Goal: Task Accomplishment & Management: Use online tool/utility

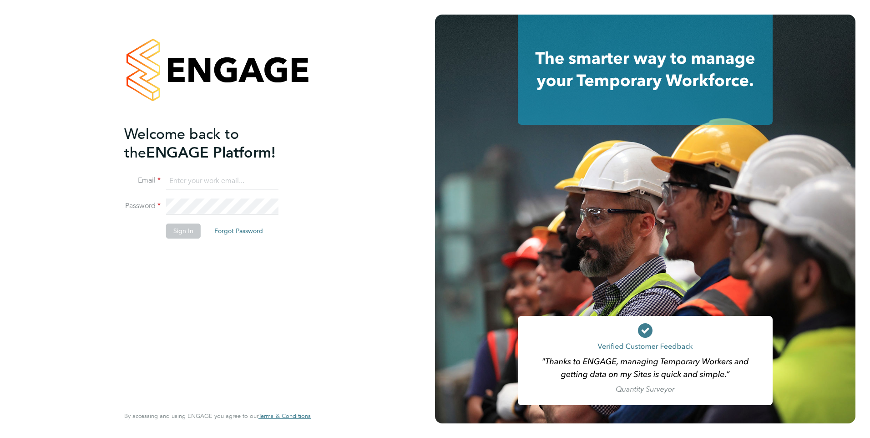
type input "[PERSON_NAME][EMAIL_ADDRESS][DOMAIN_NAME]"
click at [180, 233] on button "Sign In" at bounding box center [183, 230] width 35 height 15
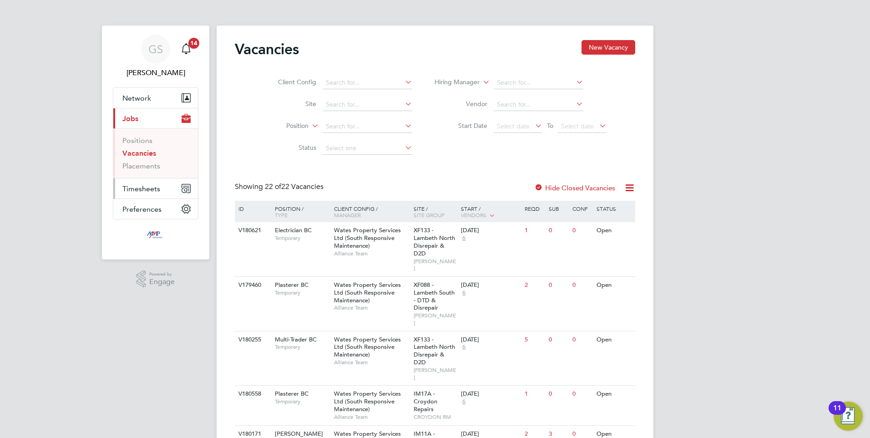
click at [137, 190] on span "Timesheets" at bounding box center [141, 188] width 38 height 9
click at [136, 163] on link "Timesheets" at bounding box center [141, 161] width 38 height 9
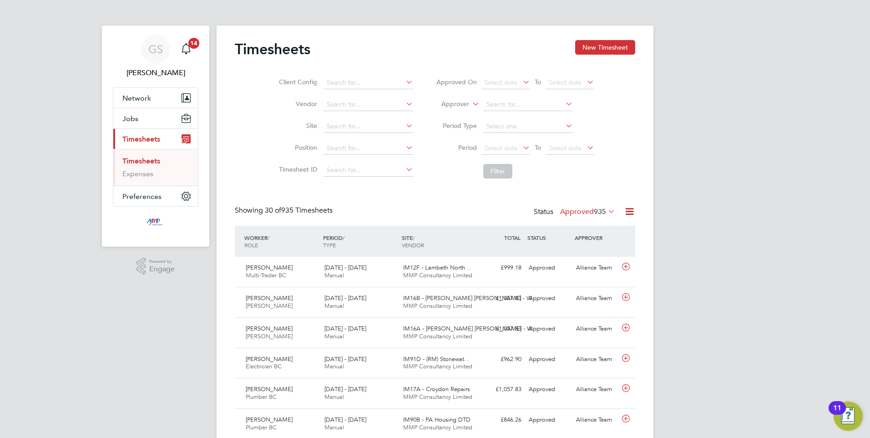
click at [627, 213] on icon at bounding box center [629, 211] width 11 height 11
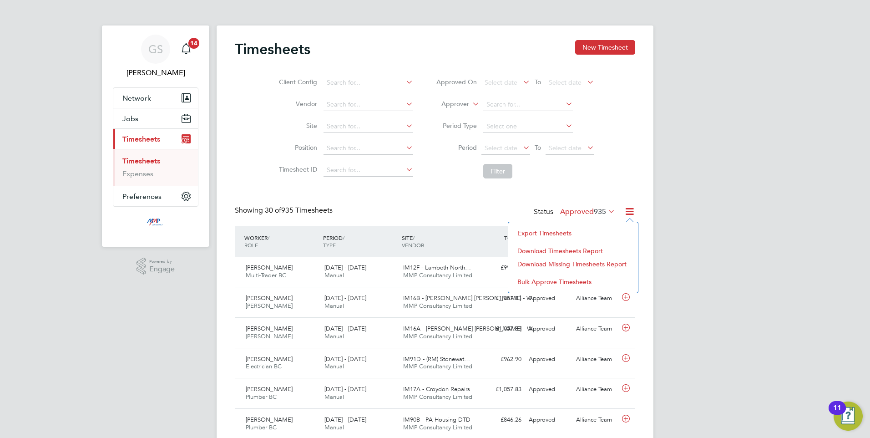
click at [554, 234] on li "Export Timesheets" at bounding box center [573, 233] width 121 height 13
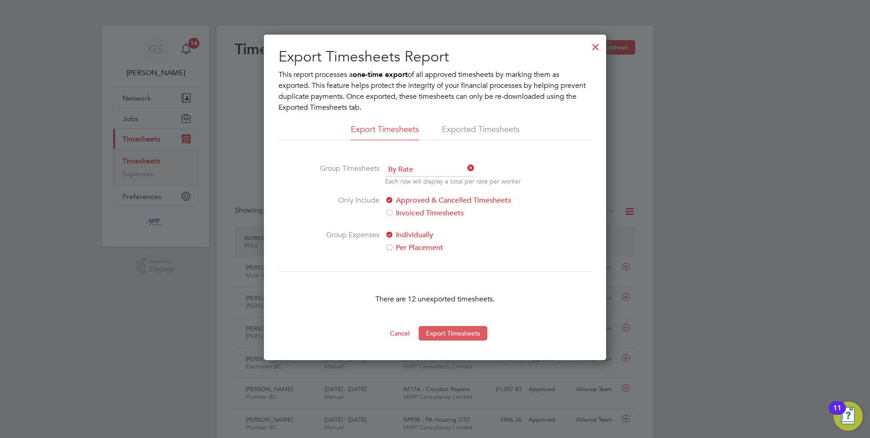
click at [452, 336] on button "Export Timesheets" at bounding box center [453, 333] width 69 height 15
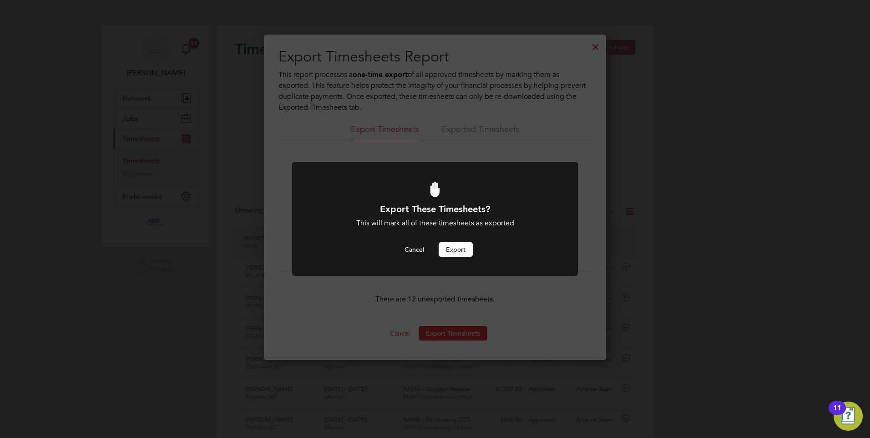
click at [452, 251] on button "Export" at bounding box center [456, 249] width 34 height 15
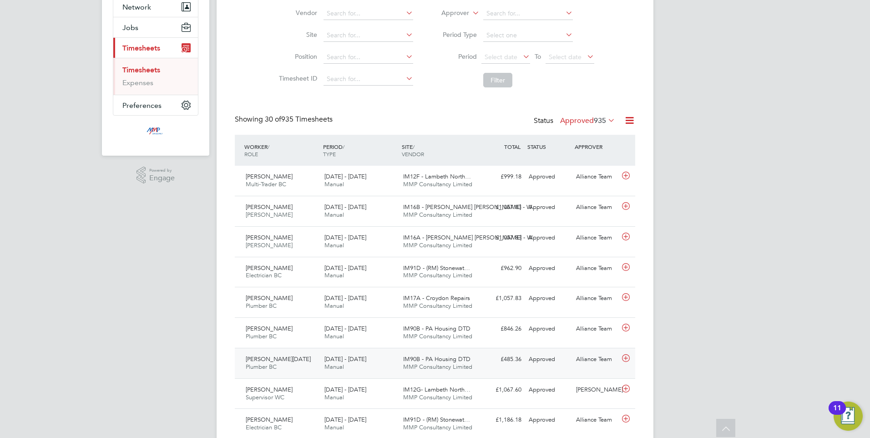
scroll to position [182, 0]
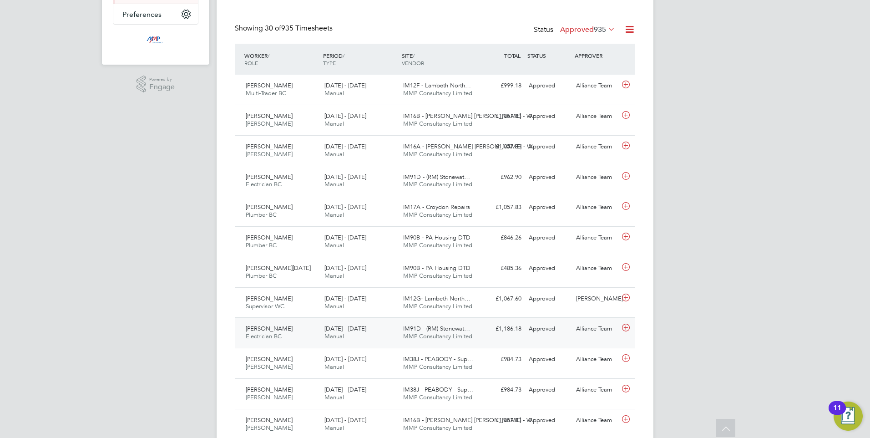
click at [326, 330] on span "[DATE] - [DATE]" at bounding box center [346, 329] width 42 height 8
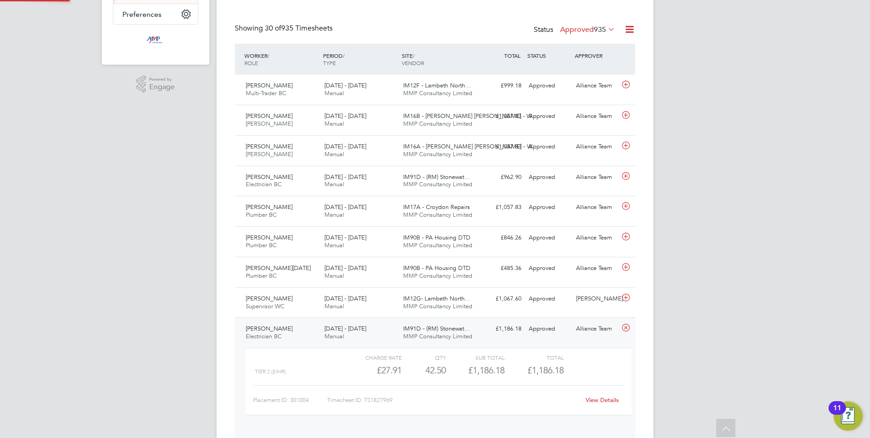
scroll to position [15, 89]
click at [358, 183] on div "[DATE] - [DATE] Manual" at bounding box center [360, 181] width 79 height 23
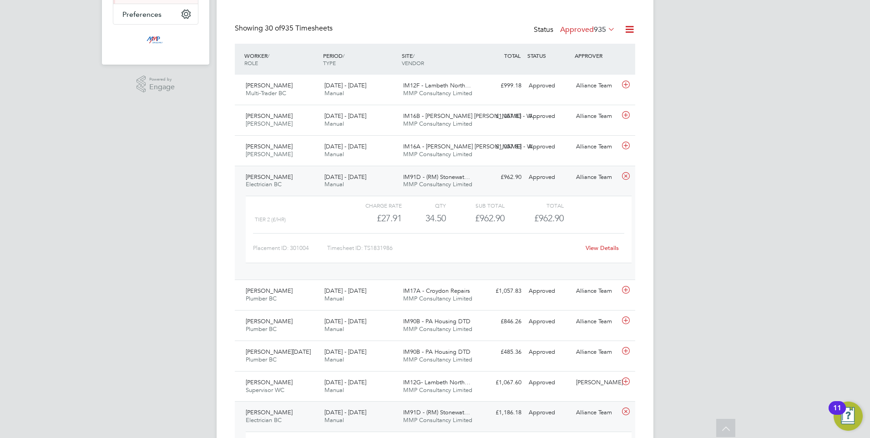
click at [607, 249] on link "View Details" at bounding box center [602, 248] width 33 height 8
